Goal: Information Seeking & Learning: Learn about a topic

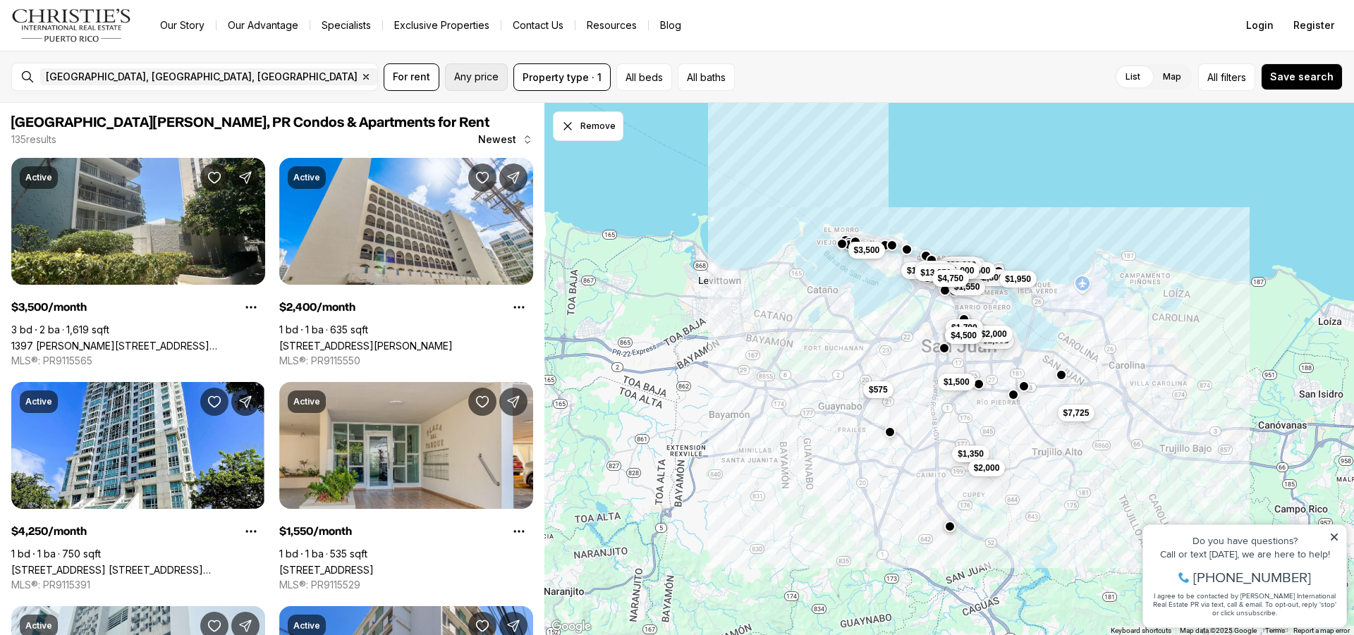
click at [487, 81] on span "Any price" at bounding box center [476, 76] width 44 height 11
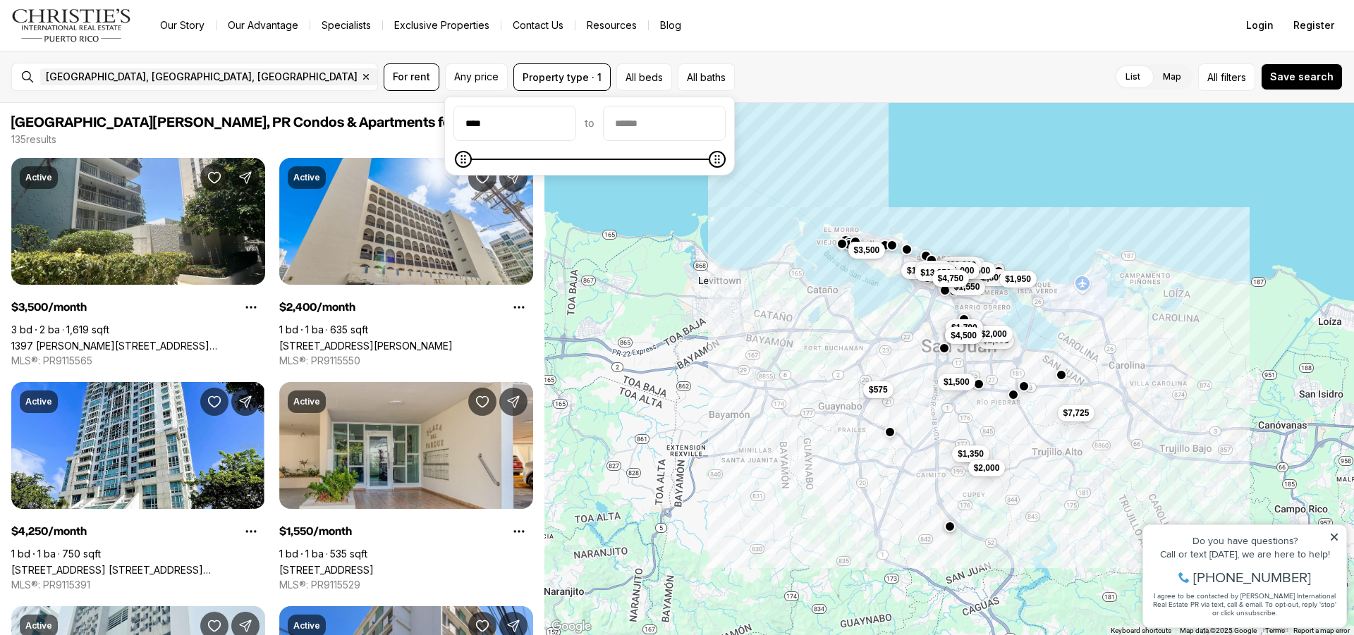
type input "****"
click at [699, 127] on input "priceMax" at bounding box center [664, 123] width 121 height 34
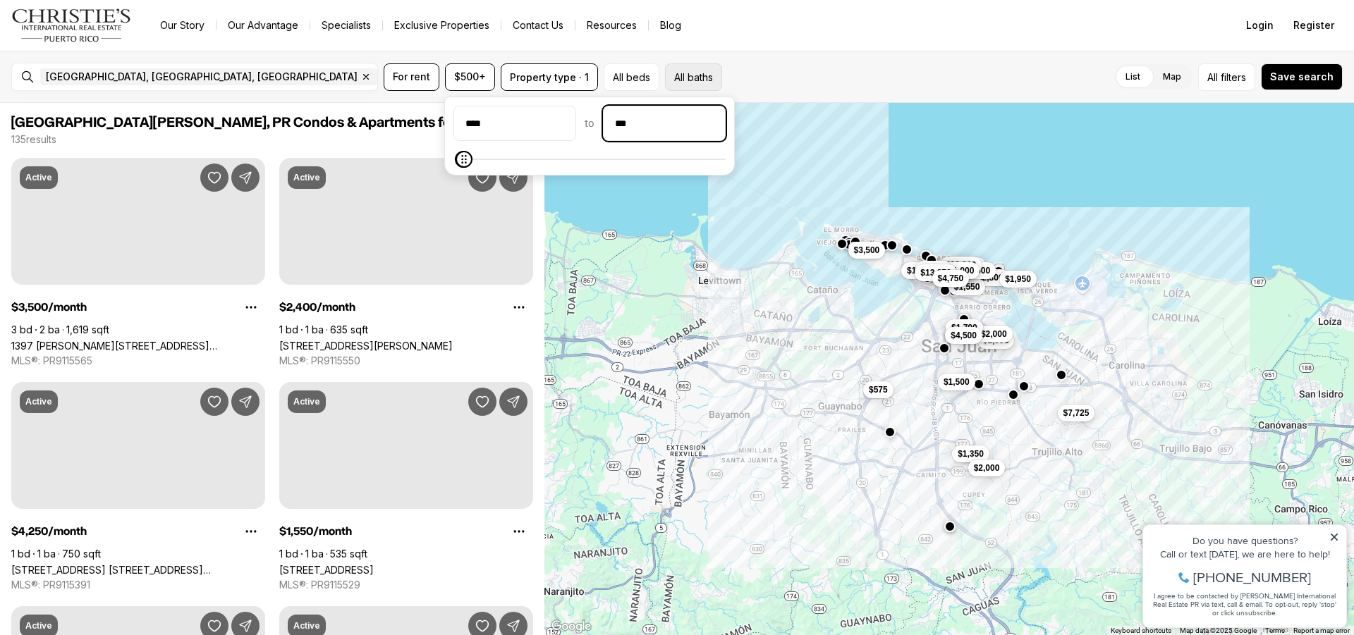
type input "****"
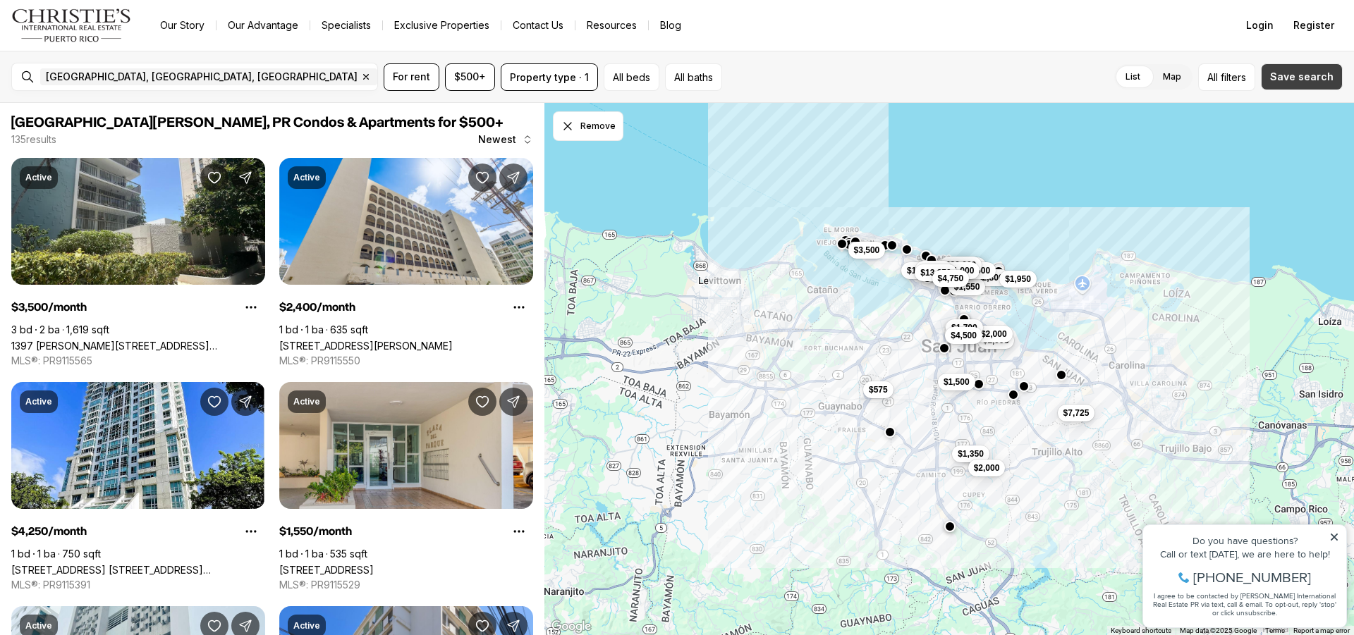
click at [1305, 74] on span "Save search" at bounding box center [1301, 76] width 63 height 11
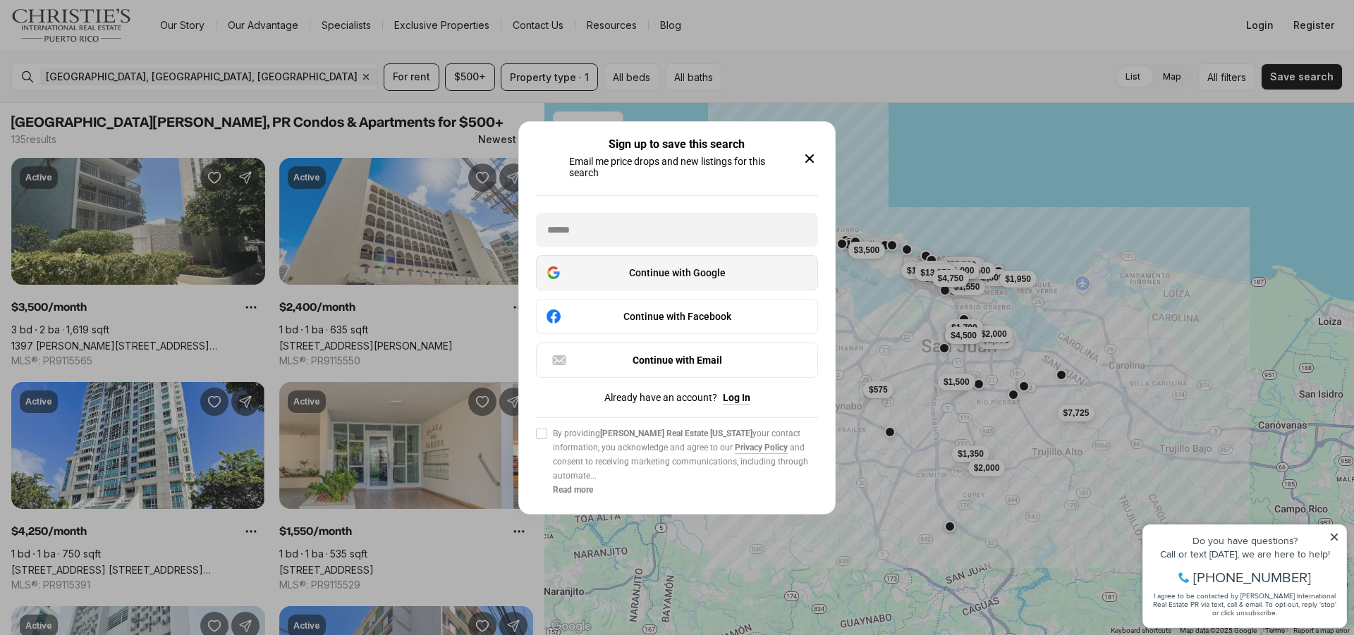
click at [743, 275] on div "Continue with Google" at bounding box center [677, 272] width 264 height 17
click at [724, 275] on div "Continue with Google" at bounding box center [677, 272] width 264 height 17
click at [714, 273] on div "Continue with Google" at bounding box center [677, 272] width 264 height 17
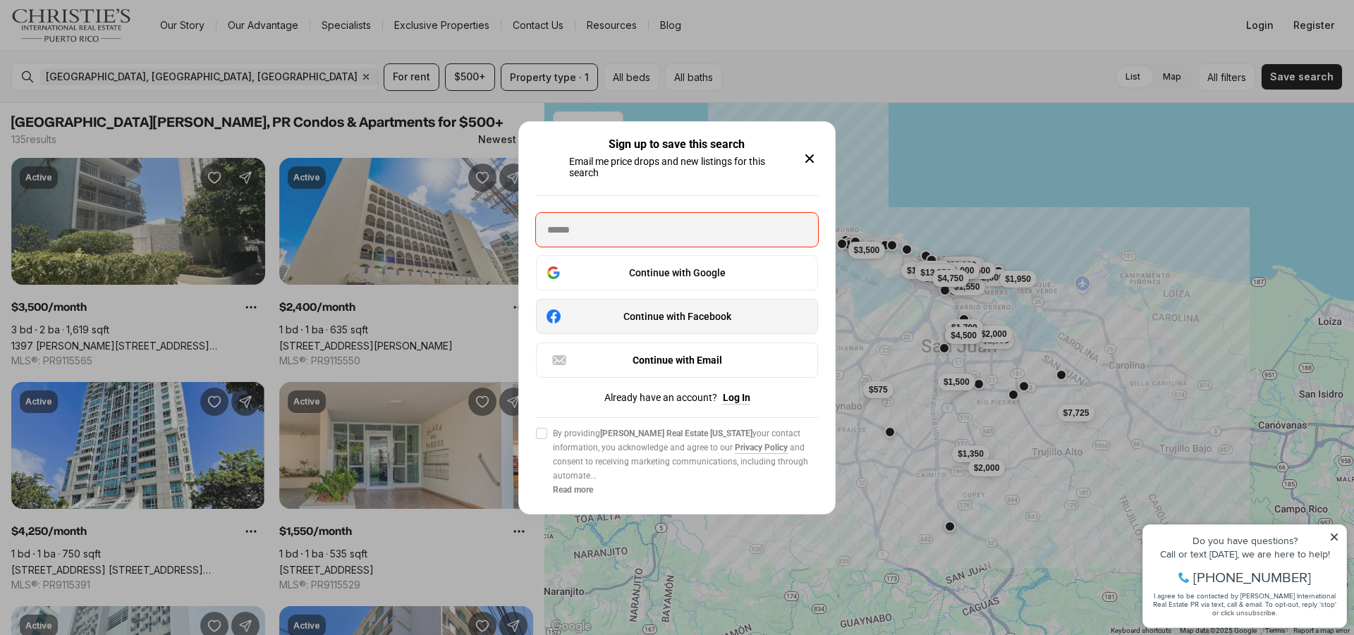
click at [695, 323] on div "Continue with Facebook" at bounding box center [677, 316] width 264 height 17
click at [803, 157] on icon "button" at bounding box center [809, 158] width 17 height 17
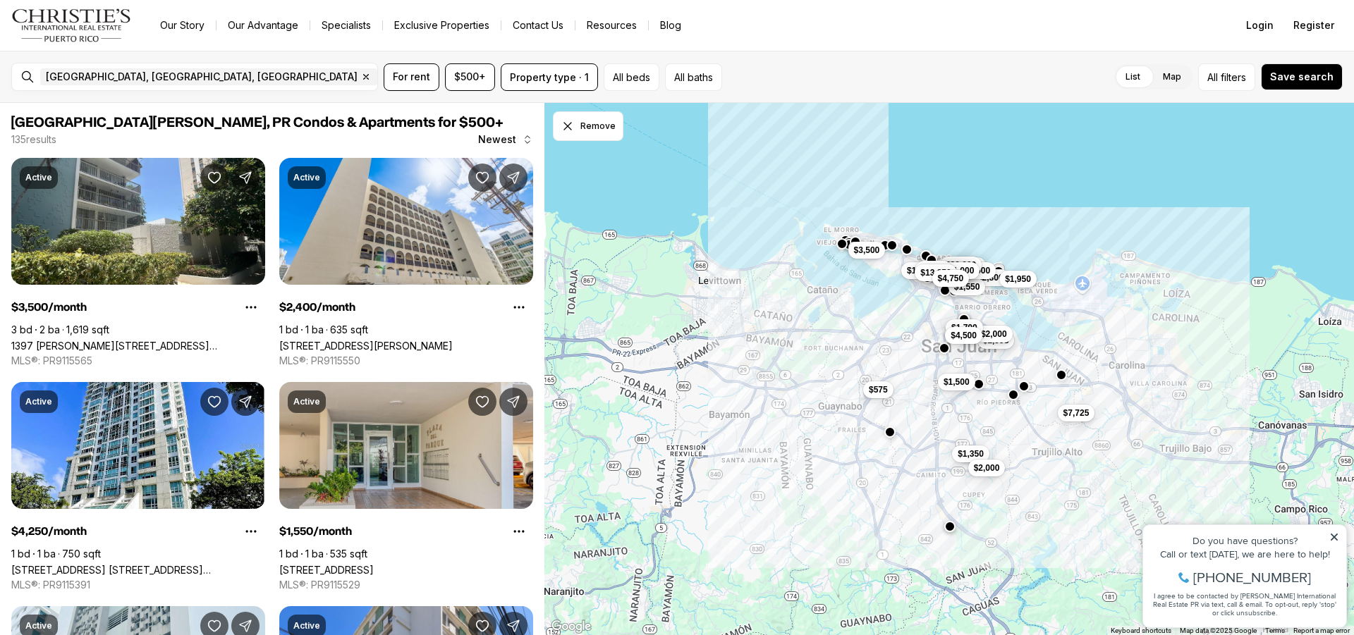
click at [1337, 537] on icon at bounding box center [1334, 537] width 10 height 10
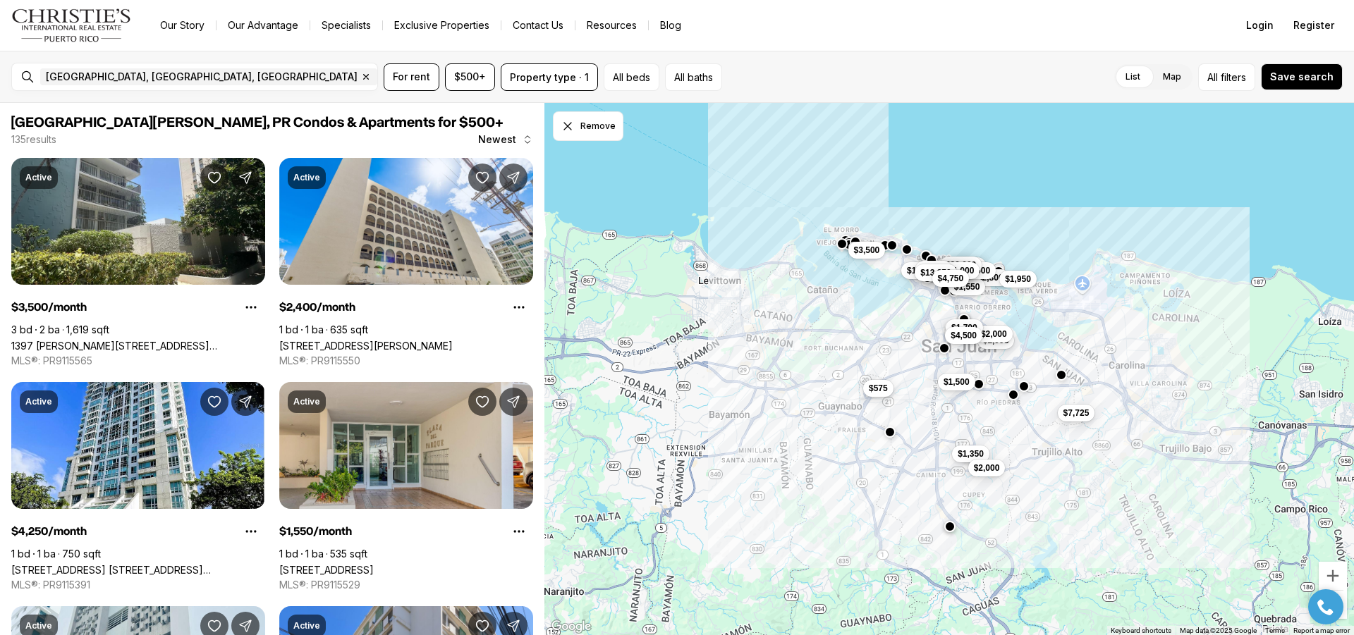
click at [873, 394] on span "$575" at bounding box center [878, 388] width 19 height 11
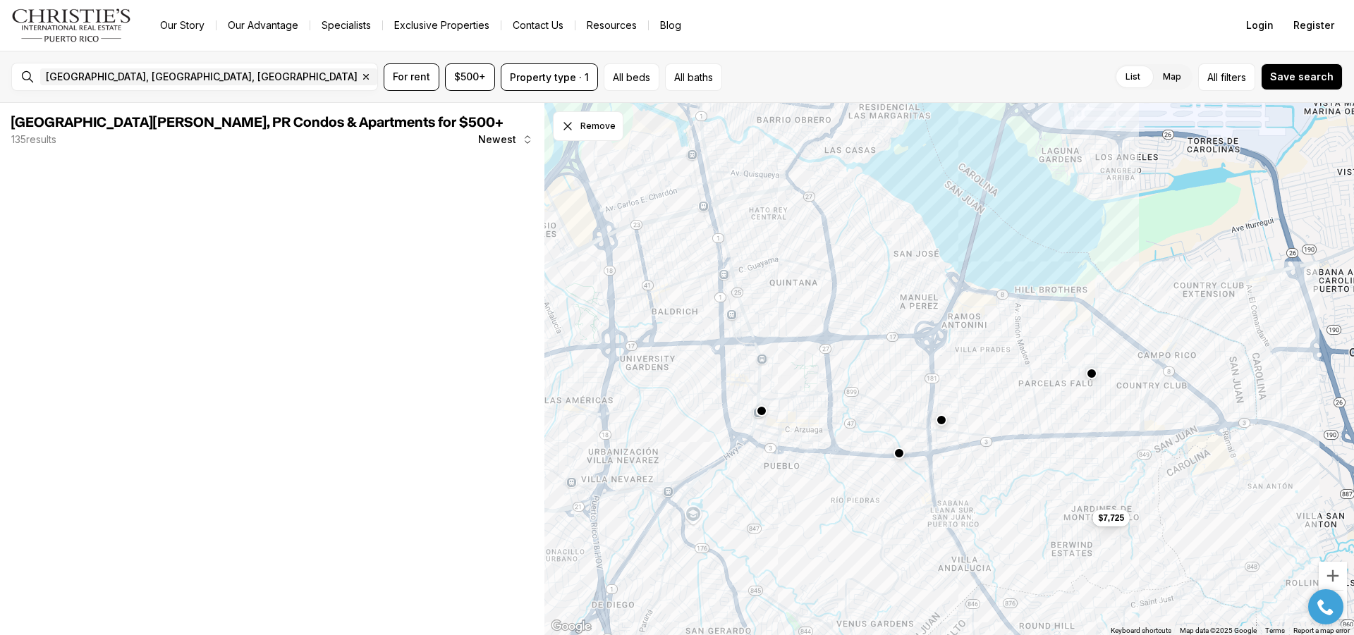
drag, startPoint x: 920, startPoint y: 274, endPoint x: 938, endPoint y: 407, distance: 133.8
click at [1004, 424] on div "$1,350 $7,725 $2,000" at bounding box center [949, 369] width 810 height 533
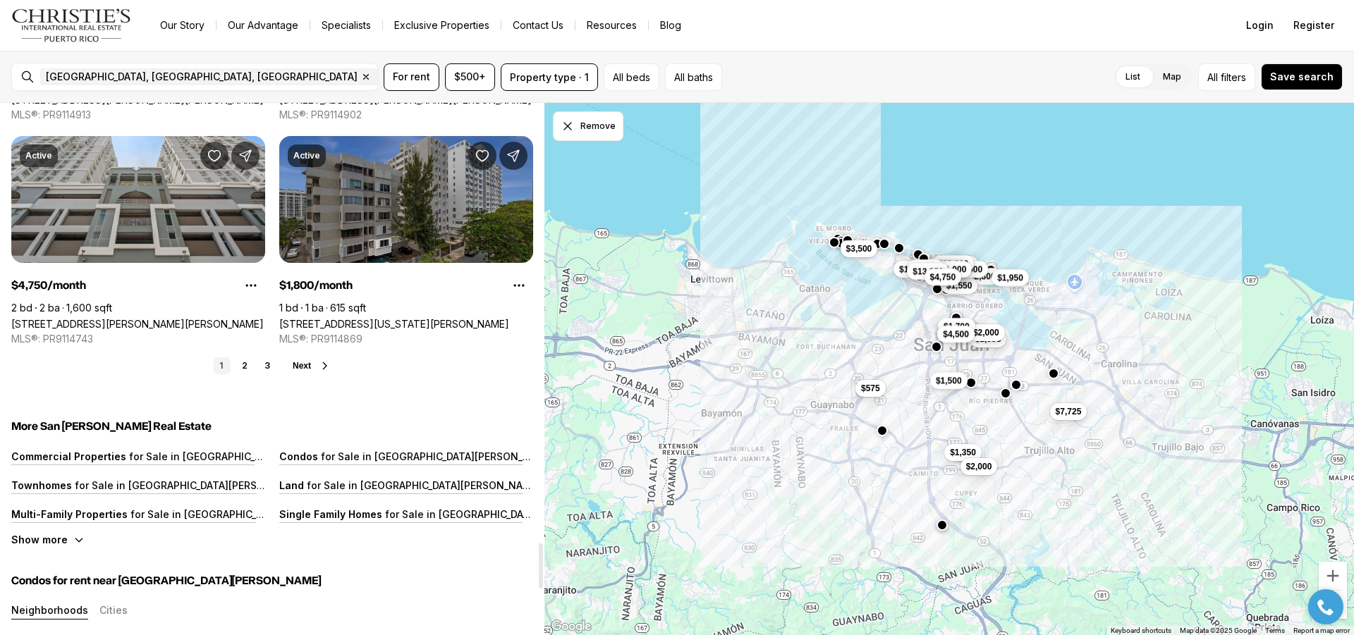
scroll to position [5219, 0]
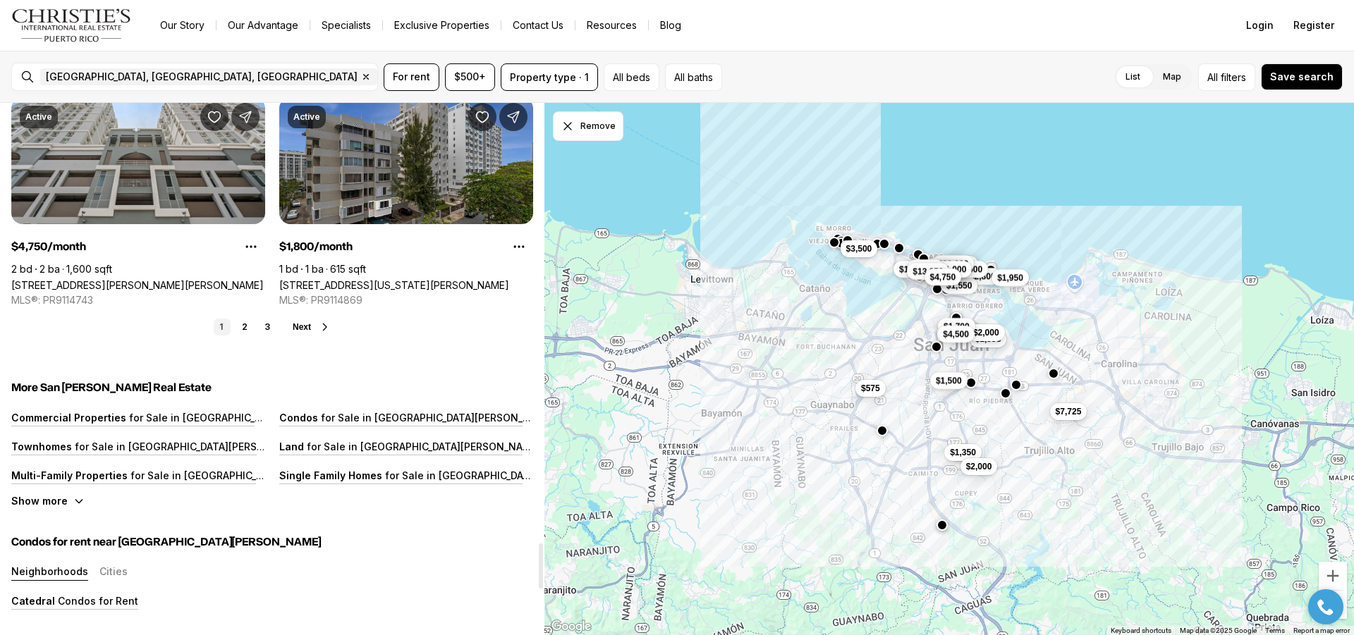
click at [309, 327] on span "Next" at bounding box center [302, 327] width 18 height 10
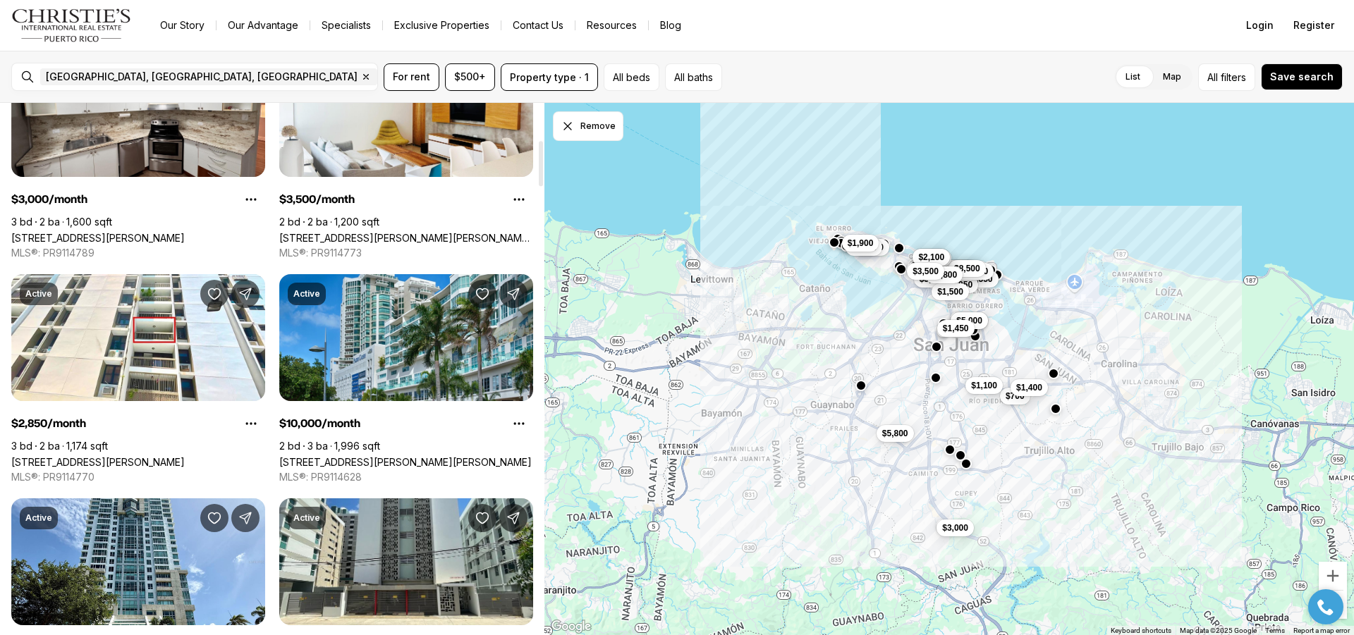
scroll to position [635, 0]
